Goal: Transaction & Acquisition: Subscribe to service/newsletter

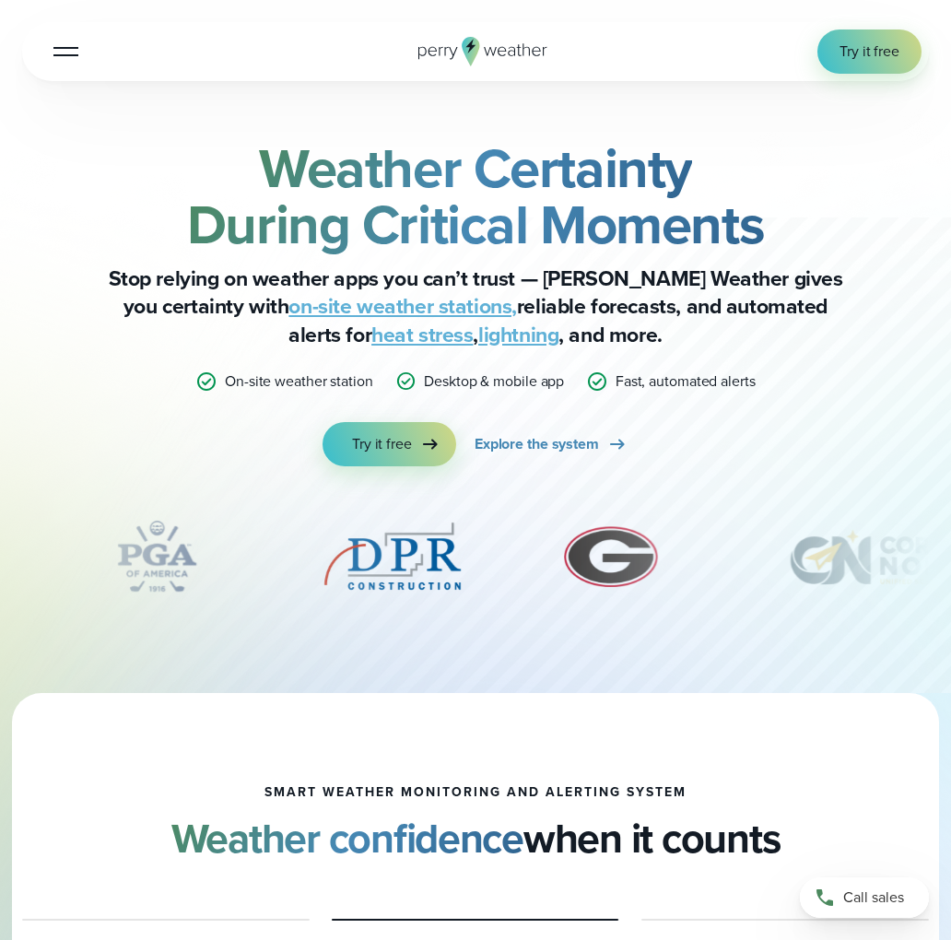
click at [58, 51] on div at bounding box center [65, 52] width 25 height 2
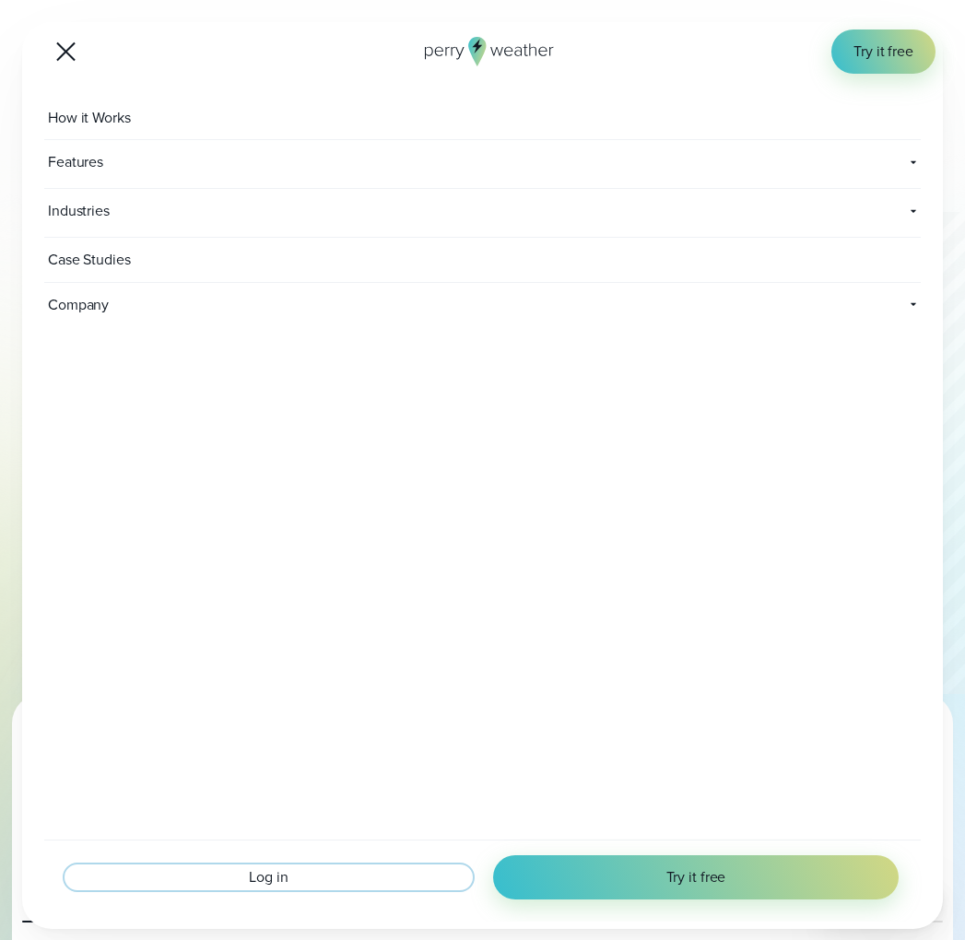
click at [273, 872] on span "Log in" at bounding box center [268, 877] width 39 height 22
click at [63, 42] on button "Open Menu" at bounding box center [65, 50] width 43 height 43
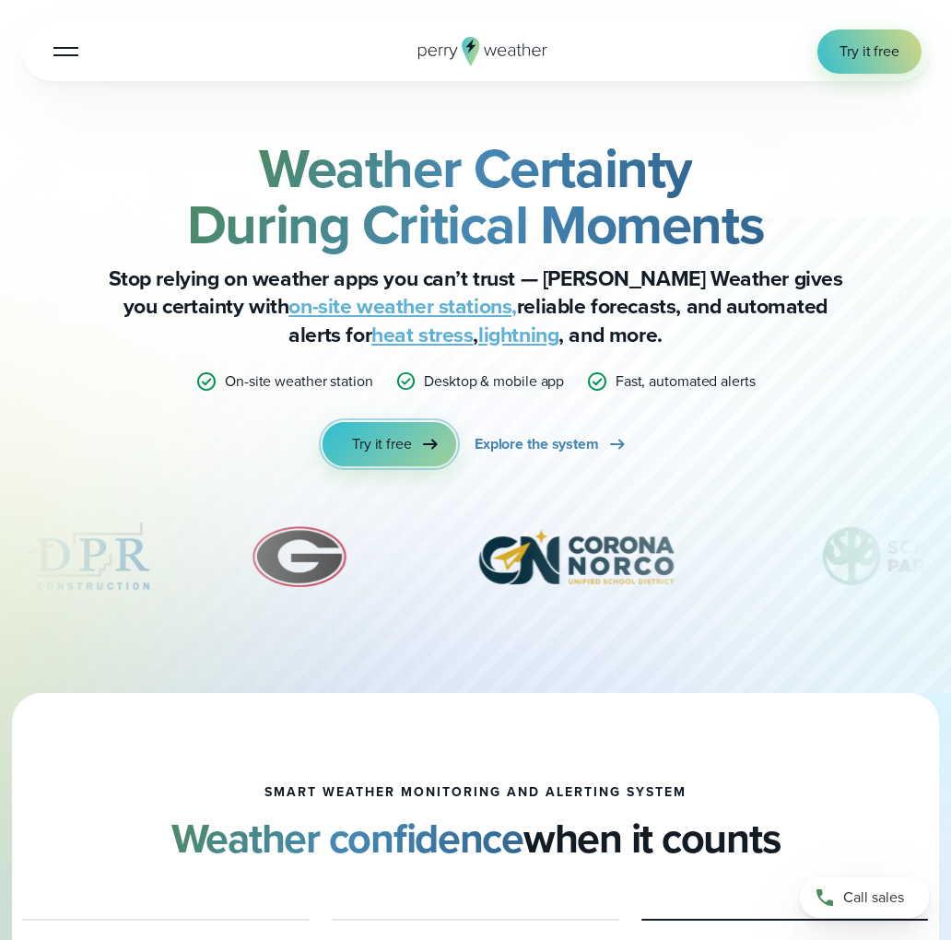
click at [378, 447] on span "Try it free" at bounding box center [382, 444] width 60 height 22
